Goal: Task Accomplishment & Management: Complete application form

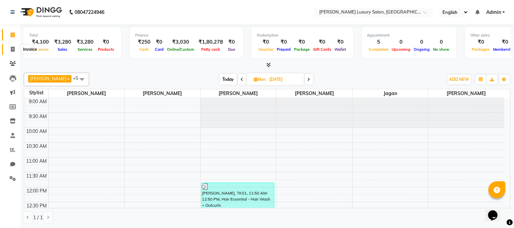
click at [15, 48] on span at bounding box center [13, 50] width 12 height 8
select select "service"
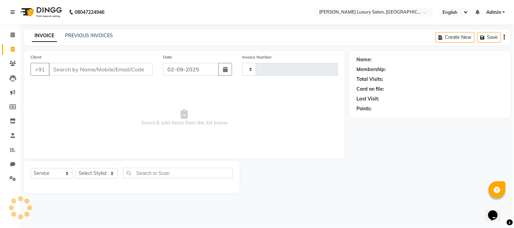
type input "1999"
select select "7752"
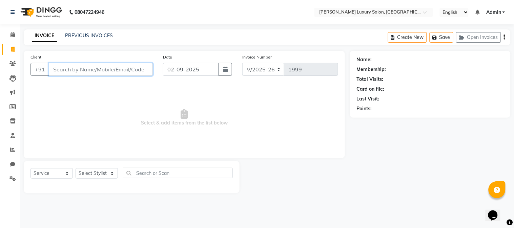
click at [101, 72] on input "Client" at bounding box center [101, 69] width 104 height 13
type input "9819833198"
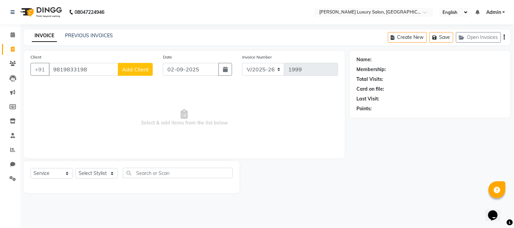
click at [138, 74] on button "Add Client" at bounding box center [135, 69] width 35 height 13
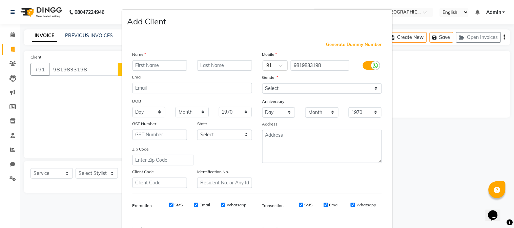
click at [136, 67] on input "text" at bounding box center [160, 65] width 55 height 11
type input "[PERSON_NAME]"
click at [306, 86] on select "Select [DEMOGRAPHIC_DATA] [DEMOGRAPHIC_DATA] Other Prefer Not To Say" at bounding box center [322, 88] width 120 height 11
select select "[DEMOGRAPHIC_DATA]"
click at [262, 83] on select "Select [DEMOGRAPHIC_DATA] [DEMOGRAPHIC_DATA] Other Prefer Not To Say" at bounding box center [322, 88] width 120 height 11
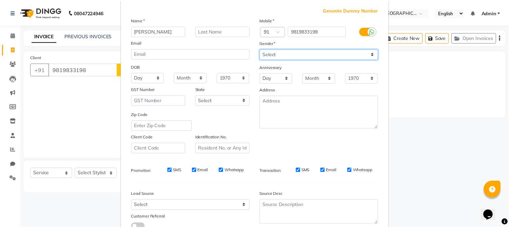
scroll to position [85, 0]
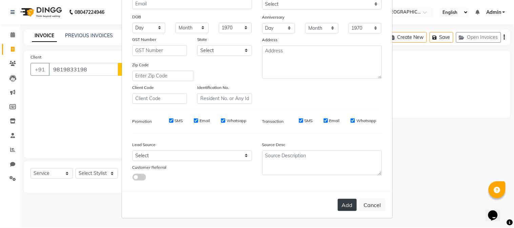
click at [341, 202] on button "Add" at bounding box center [347, 205] width 19 height 12
select select
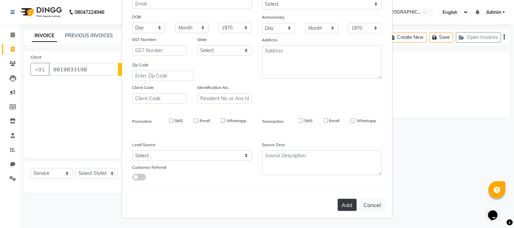
select select
checkbox input "false"
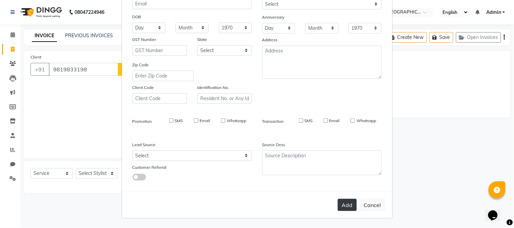
checkbox input "false"
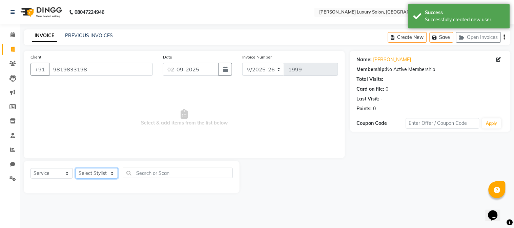
click at [107, 175] on select "Select Stylist [PERSON_NAME] Jagan [PERSON_NAME] [PERSON_NAME] Salon [PERSON_NA…" at bounding box center [97, 173] width 42 height 11
select select "69294"
click at [76, 169] on select "Select Stylist [PERSON_NAME] Jagan [PERSON_NAME] [PERSON_NAME] Salon [PERSON_NA…" at bounding box center [97, 173] width 42 height 11
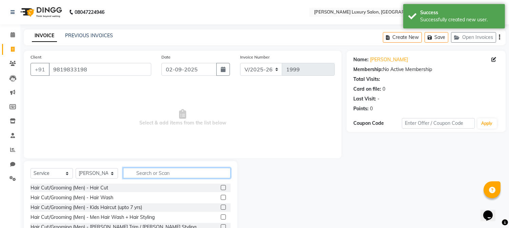
click at [188, 174] on input "text" at bounding box center [176, 173] width 107 height 11
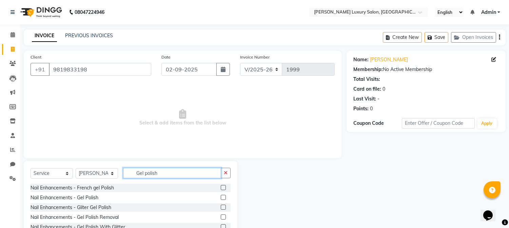
type input "Gel polish"
click at [223, 198] on label at bounding box center [223, 197] width 5 height 5
click at [223, 198] on input "checkbox" at bounding box center [223, 198] width 4 height 4
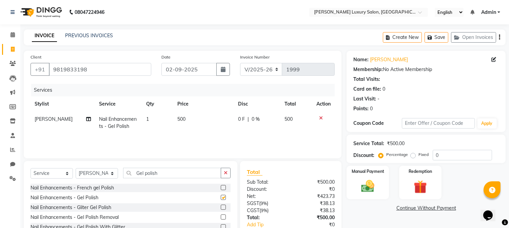
checkbox input "false"
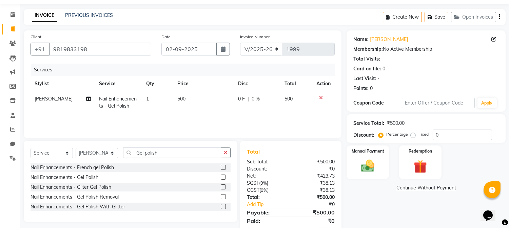
scroll to position [0, 0]
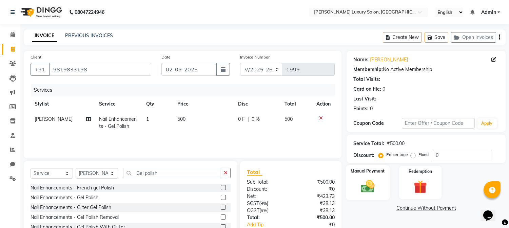
click at [361, 179] on img at bounding box center [368, 187] width 22 height 16
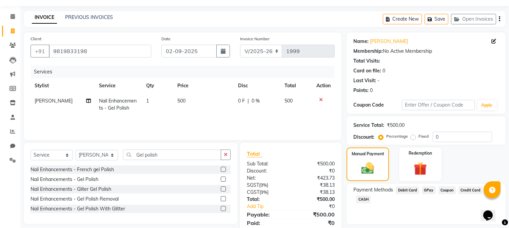
scroll to position [42, 0]
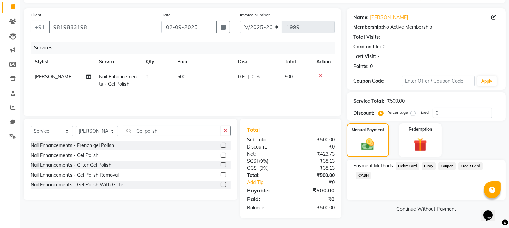
click at [426, 166] on span "GPay" at bounding box center [429, 167] width 14 height 8
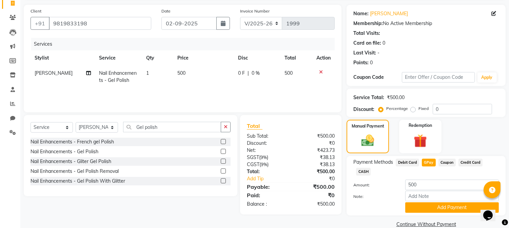
scroll to position [48, 0]
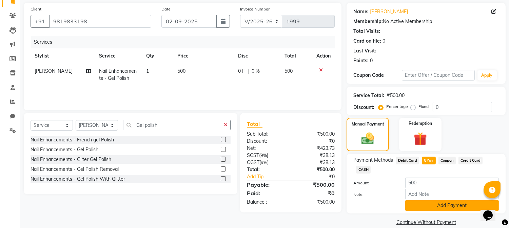
click at [453, 201] on button "Add Payment" at bounding box center [452, 206] width 94 height 11
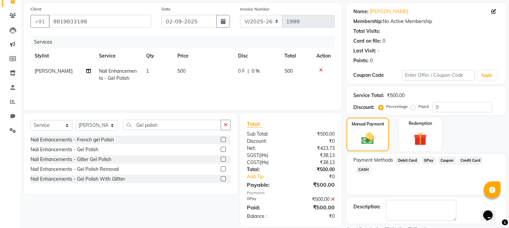
scroll to position [76, 0]
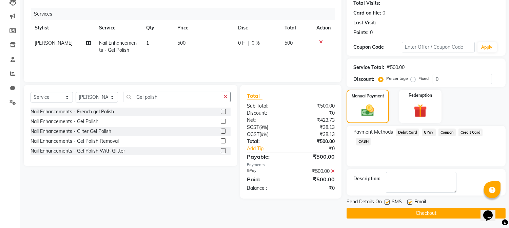
click at [433, 211] on button "Checkout" at bounding box center [425, 213] width 159 height 11
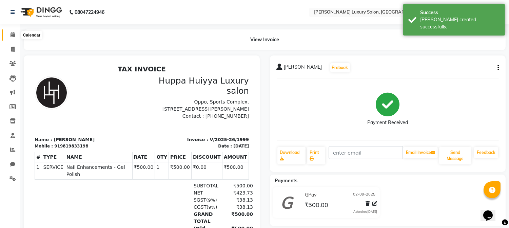
click at [14, 36] on icon at bounding box center [13, 34] width 4 height 5
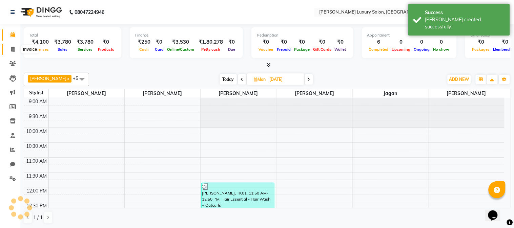
click at [12, 51] on icon at bounding box center [13, 49] width 4 height 5
select select "7752"
select select "service"
